Goal: Check status: Check status

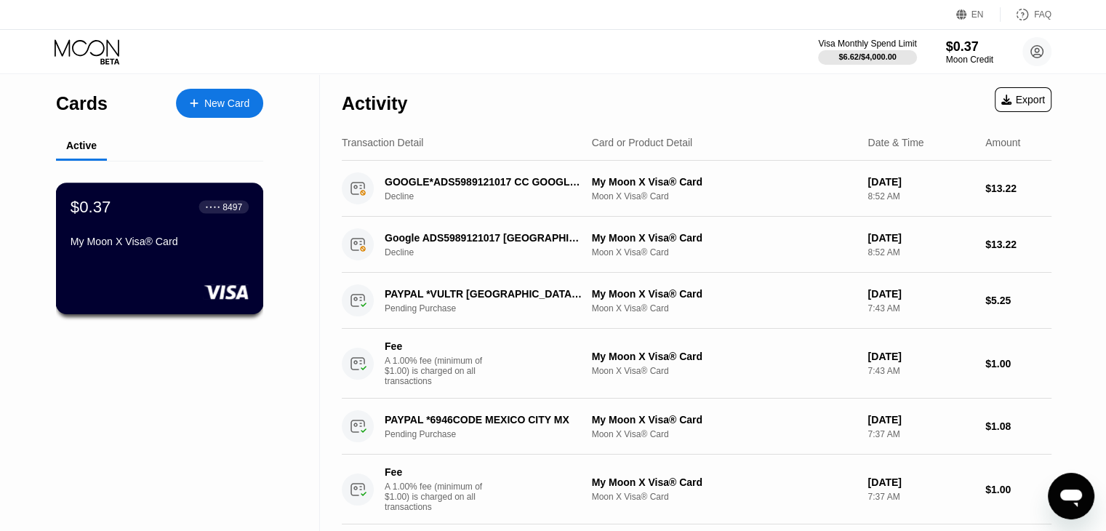
click at [160, 253] on div "My Moon X Visa® Card" at bounding box center [160, 244] width 178 height 17
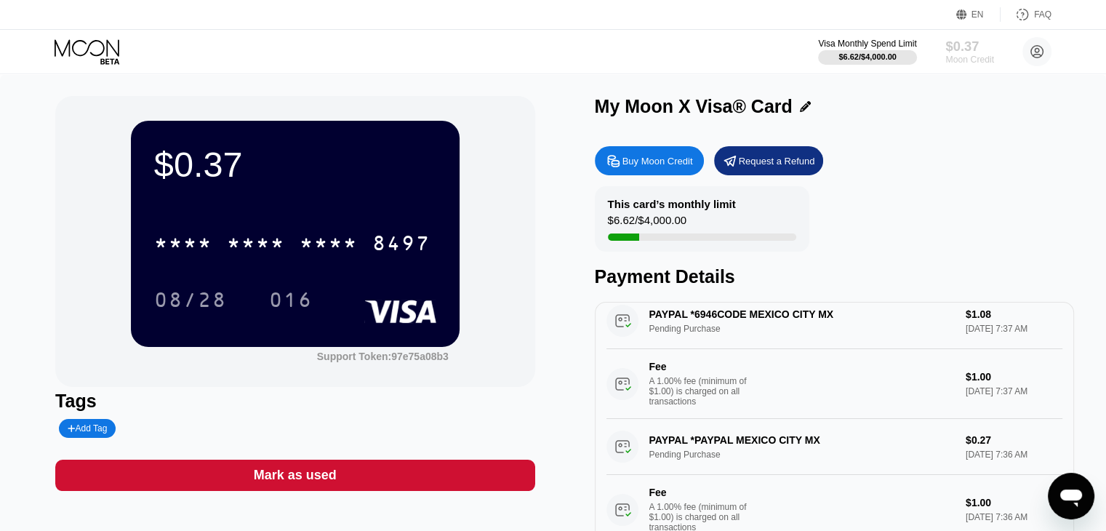
click at [960, 45] on div "$0.37" at bounding box center [969, 46] width 49 height 15
